Goal: Task Accomplishment & Management: Use online tool/utility

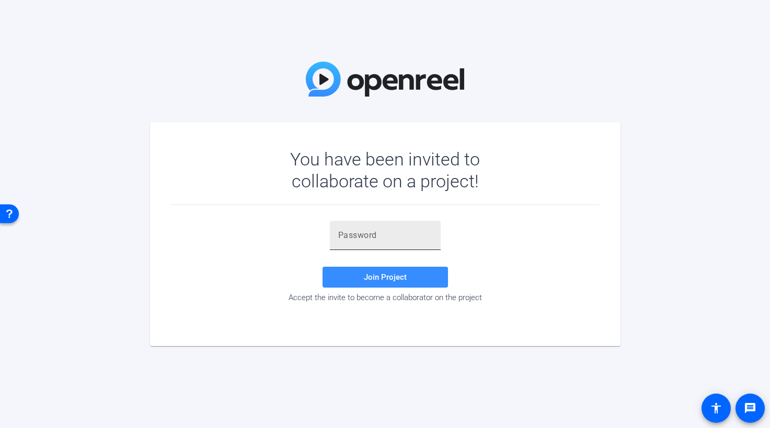
click at [340, 241] on input "text" at bounding box center [385, 235] width 94 height 13
paste input "v,H0$d"
type input "v,H0$d"
click at [382, 278] on span "Join Project" at bounding box center [385, 277] width 43 height 9
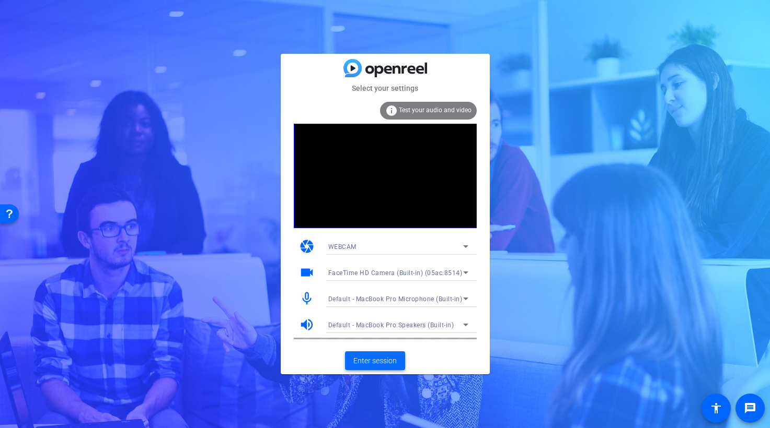
click at [375, 363] on span "Enter session" at bounding box center [374, 361] width 43 height 11
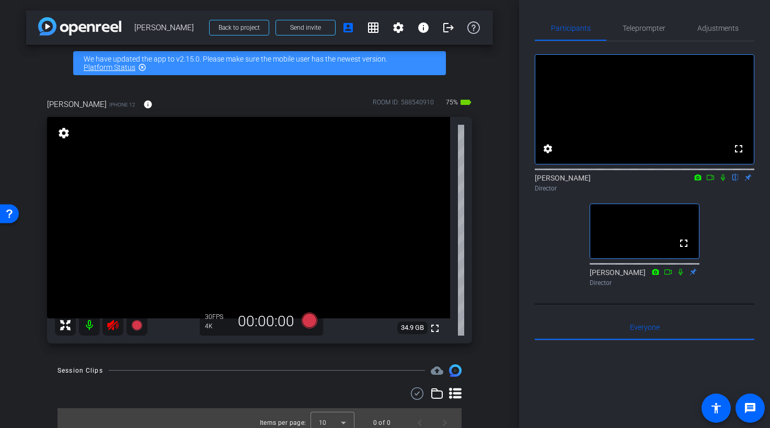
click at [723, 181] on icon at bounding box center [722, 177] width 4 height 7
click at [681, 276] on icon at bounding box center [680, 272] width 8 height 7
click at [111, 330] on icon at bounding box center [113, 325] width 13 height 13
click at [680, 276] on icon at bounding box center [680, 272] width 8 height 7
click at [721, 250] on div "fullscreen settings [PERSON_NAME] flip Director fullscreen [PERSON_NAME] Direct…" at bounding box center [643, 166] width 219 height 250
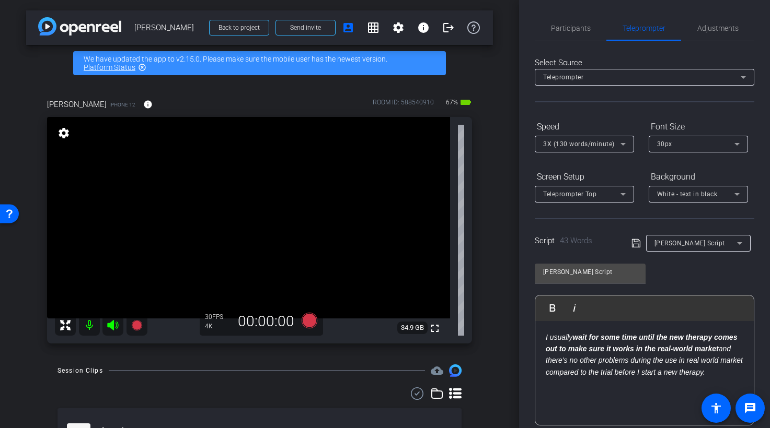
click at [719, 352] on strong "wait for some time until the new therapy comes out to make sure it works in the…" at bounding box center [640, 343] width 191 height 20
drag, startPoint x: 728, startPoint y: 350, endPoint x: 723, endPoint y: 351, distance: 5.3
click at [723, 351] on em "I usually wait for some time until the new therapy comes out to make sure it wo…" at bounding box center [643, 354] width 197 height 43
click at [638, 372] on em "I usually wait for some time until the new therapy comes out to make sure it wo…" at bounding box center [643, 354] width 197 height 43
click at [688, 363] on em "I usually wait for some time until the new therapy comes out to make sure it wo…" at bounding box center [643, 354] width 197 height 43
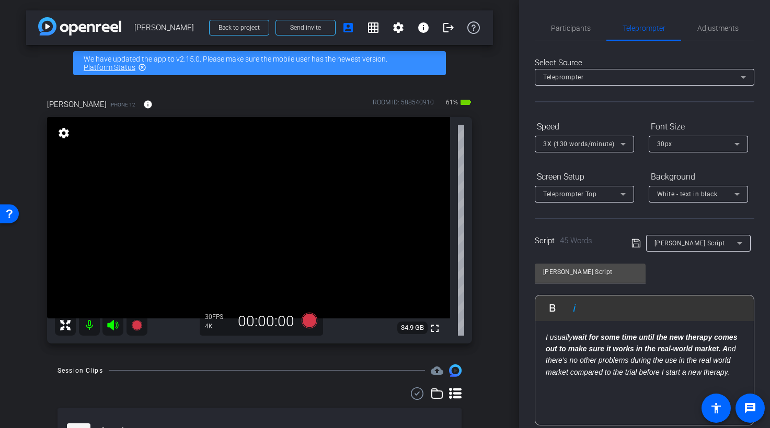
click at [584, 402] on div "I usually wait for some time until the new therapy comes out to make sure it wo…" at bounding box center [644, 373] width 218 height 104
drag, startPoint x: 732, startPoint y: 374, endPoint x: 640, endPoint y: 375, distance: 92.5
click at [640, 375] on p "I usually wait for some time until the new therapy comes out to make sure it wo…" at bounding box center [643, 355] width 197 height 47
click at [546, 339] on em "I usually wait for some time until the new therapy comes out to make sure it wo…" at bounding box center [640, 354] width 191 height 43
drag, startPoint x: 636, startPoint y: 386, endPoint x: 547, endPoint y: 388, distance: 88.8
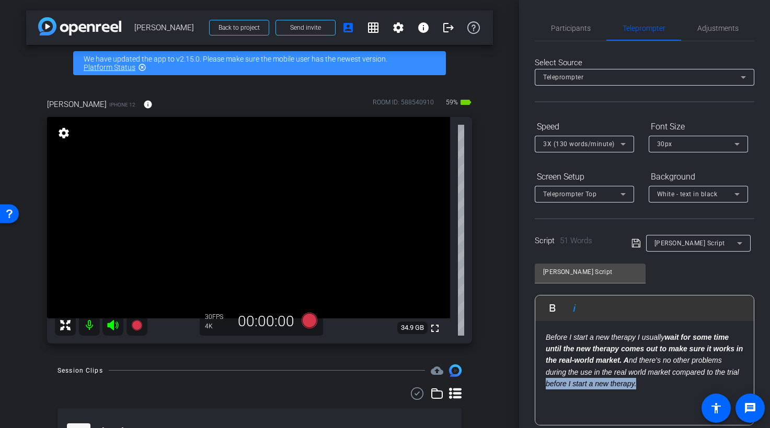
click at [547, 388] on p "Before I start a new therapy I usually wait for some time until the new therapy…" at bounding box center [643, 361] width 197 height 59
click at [744, 371] on div "Before I start a new therapy I usually wait for some time until the new therapy…" at bounding box center [644, 373] width 218 height 104
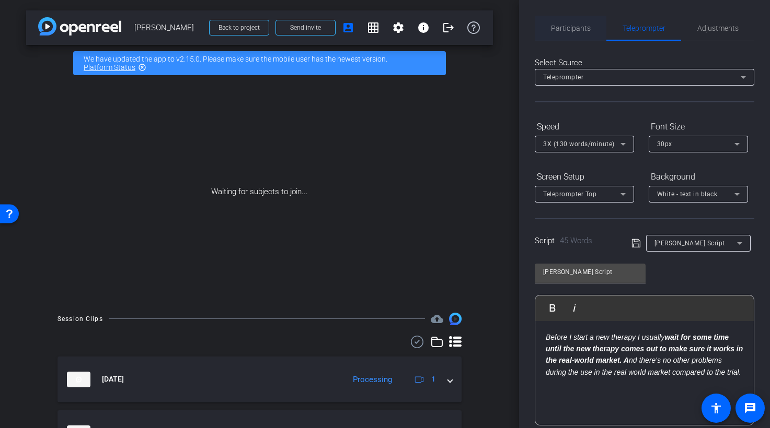
click at [574, 29] on span "Participants" at bounding box center [571, 28] width 40 height 7
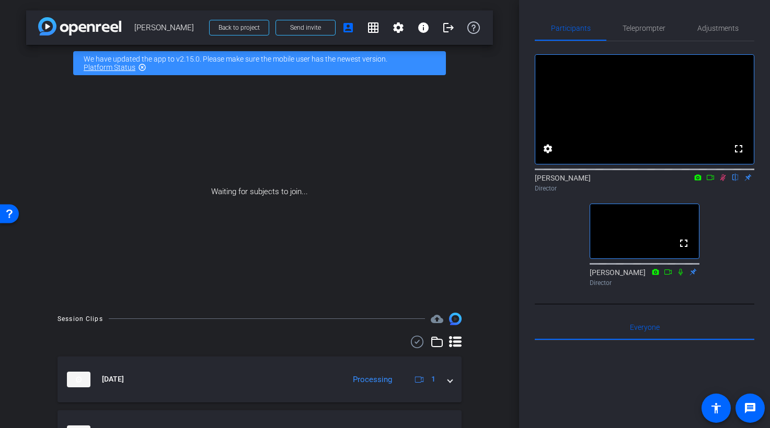
click at [725, 181] on icon at bounding box center [722, 177] width 8 height 7
